Goal: Task Accomplishment & Management: Use online tool/utility

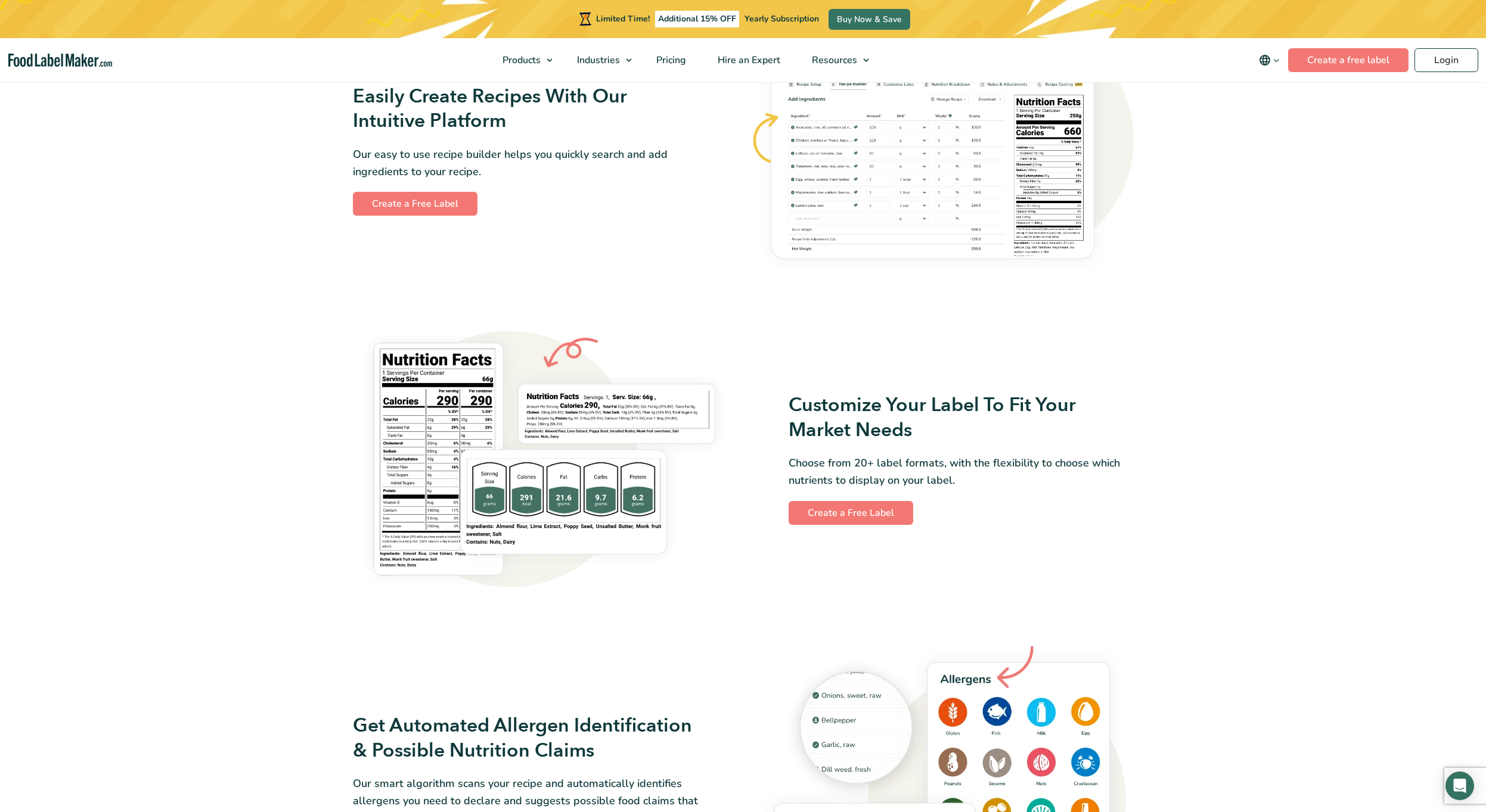
scroll to position [749, 0]
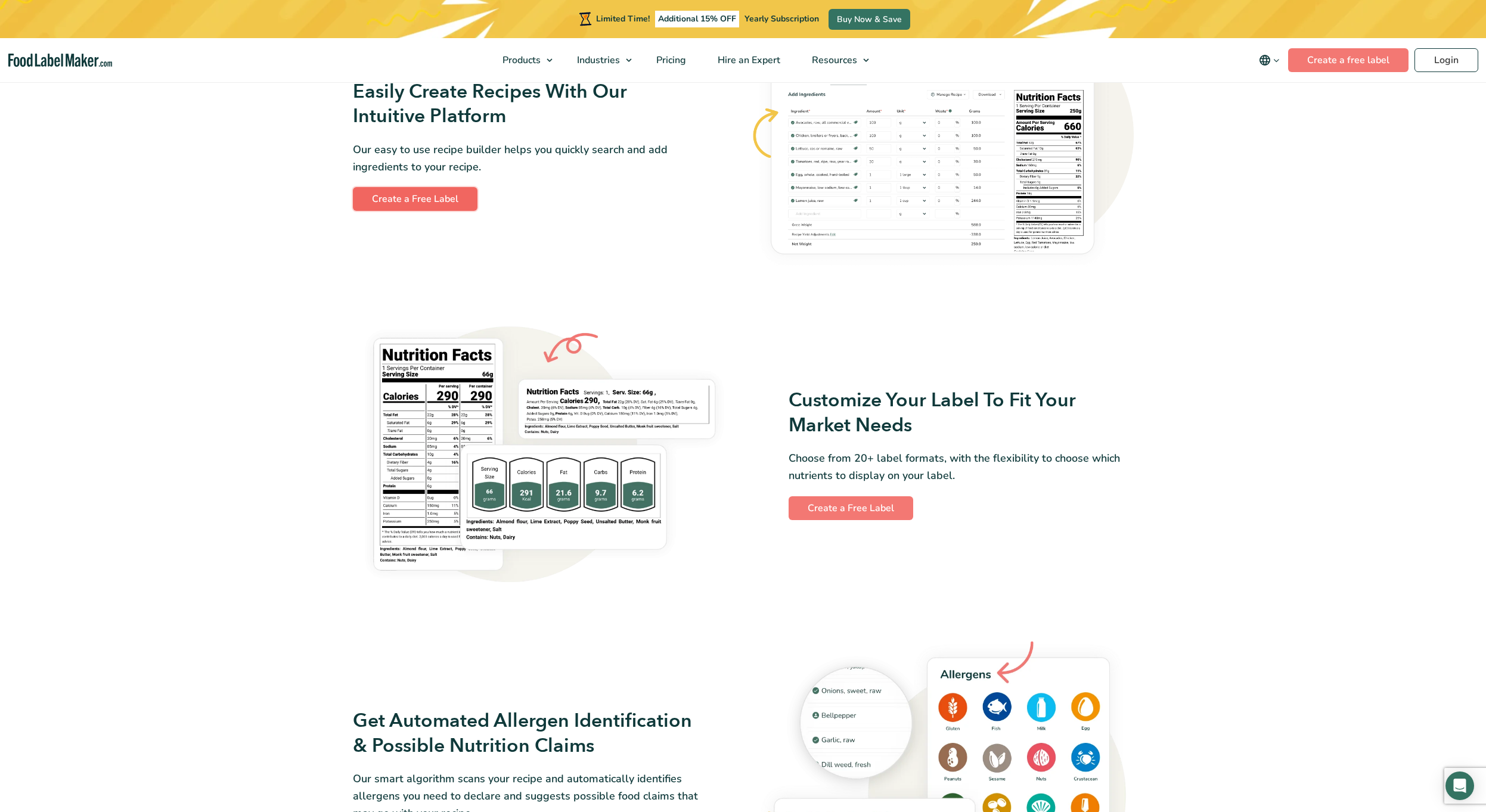
click at [439, 194] on link "Create a Free Label" at bounding box center [415, 199] width 124 height 24
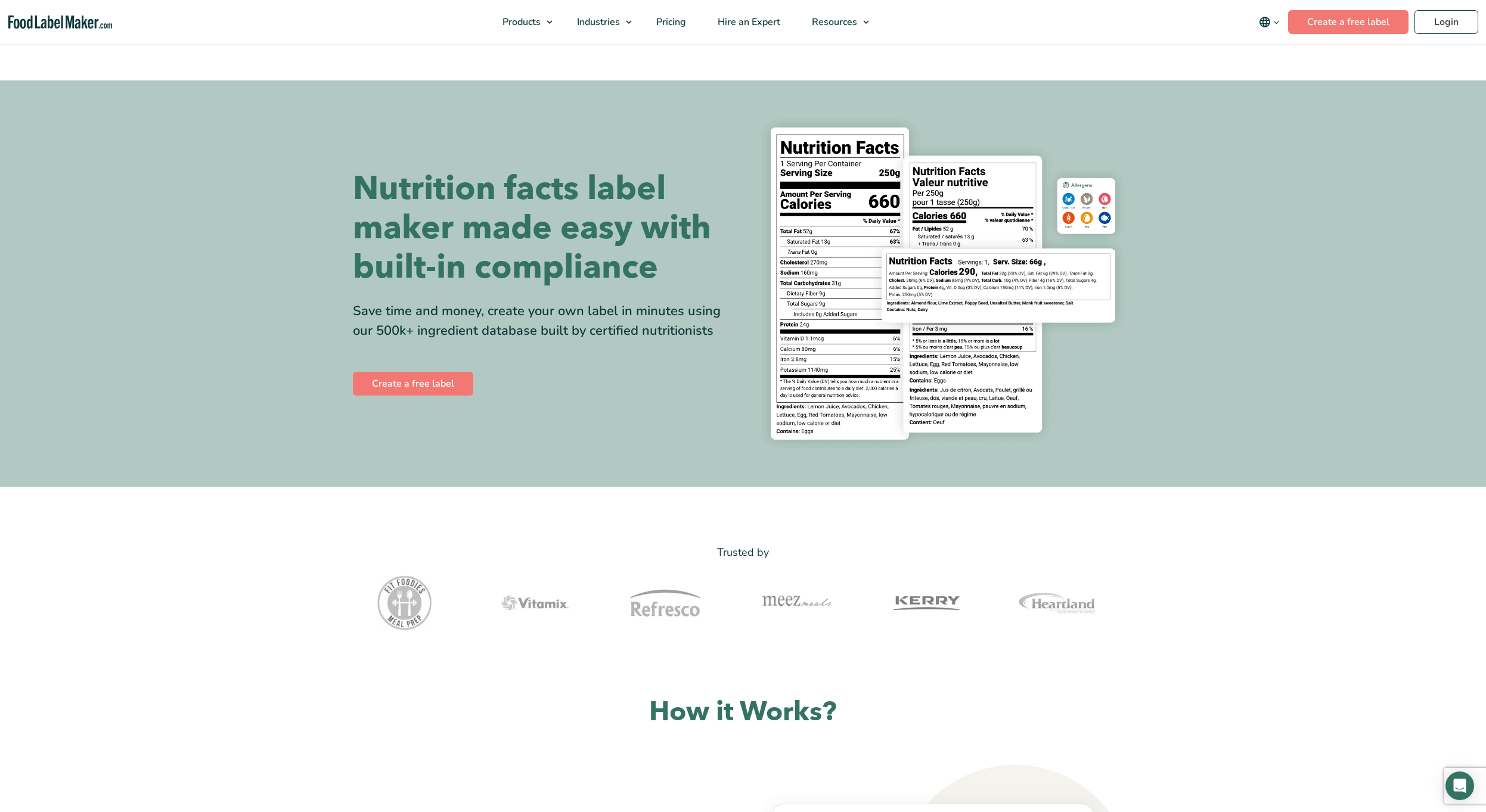
scroll to position [749, 0]
